Goal: Communication & Community: Answer question/provide support

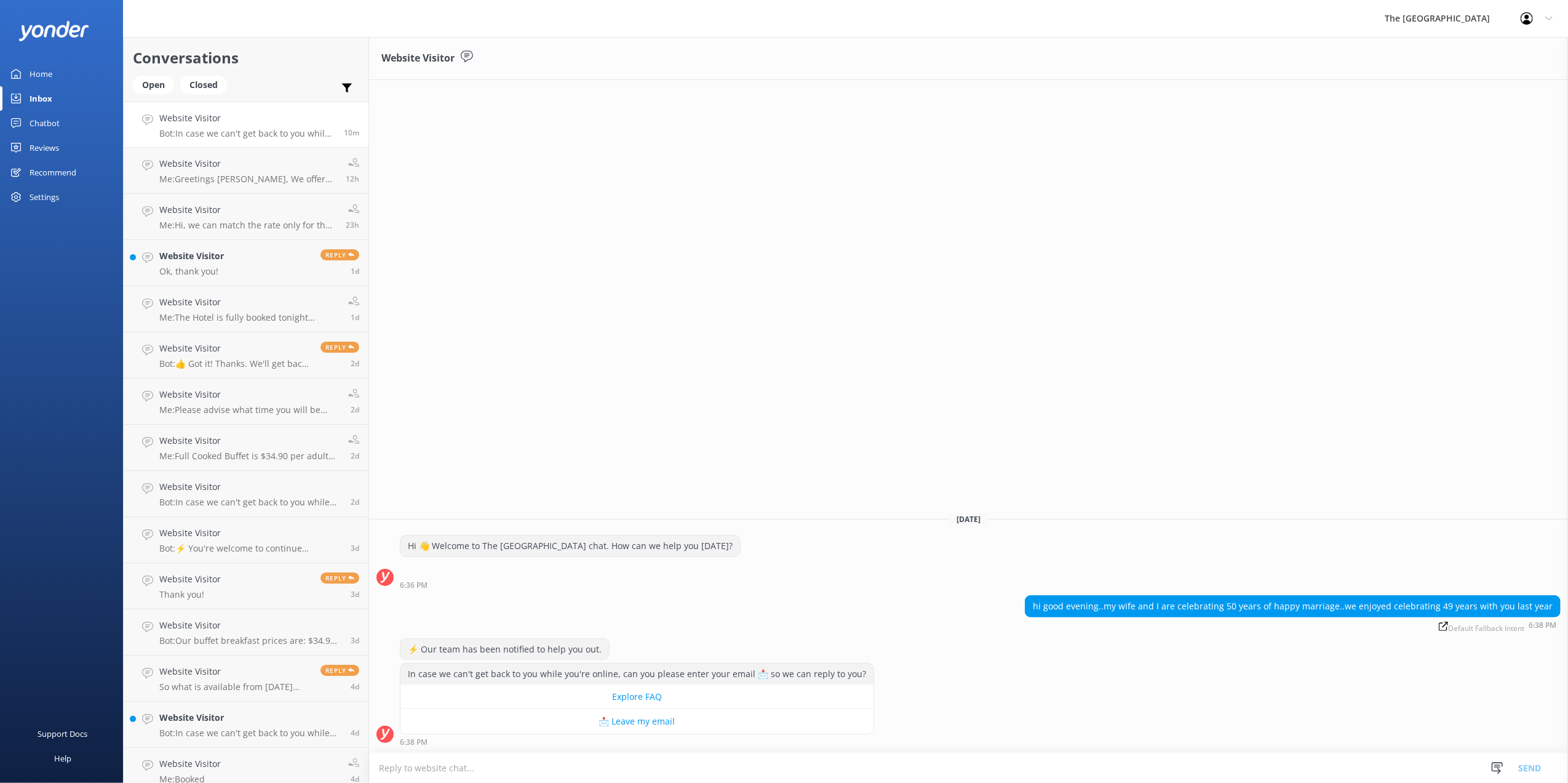
click at [652, 768] on textarea at bounding box center [968, 767] width 1199 height 30
type textarea "H"
click at [937, 778] on textarea "Good evening, we would love to welcome you back to Celebrate your 50th annivers…" at bounding box center [968, 767] width 1199 height 31
type textarea "Good evening, we would love to welcome you back to Celebrate your 50th annivers…"
click at [1531, 771] on button "Send" at bounding box center [1529, 767] width 46 height 31
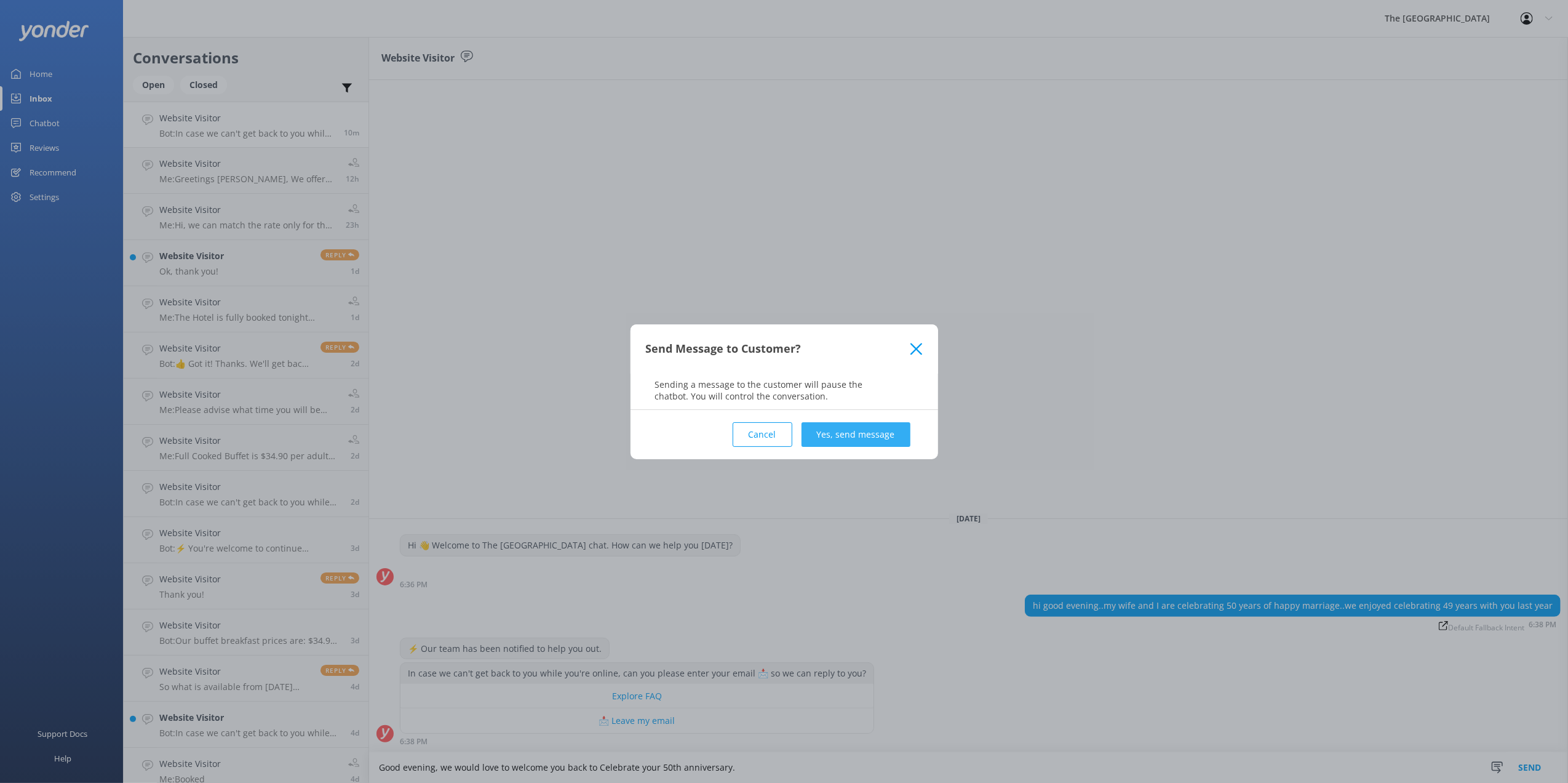
click at [897, 427] on button "Yes, send message" at bounding box center [856, 434] width 109 height 25
